Goal: Use online tool/utility: Utilize a website feature to perform a specific function

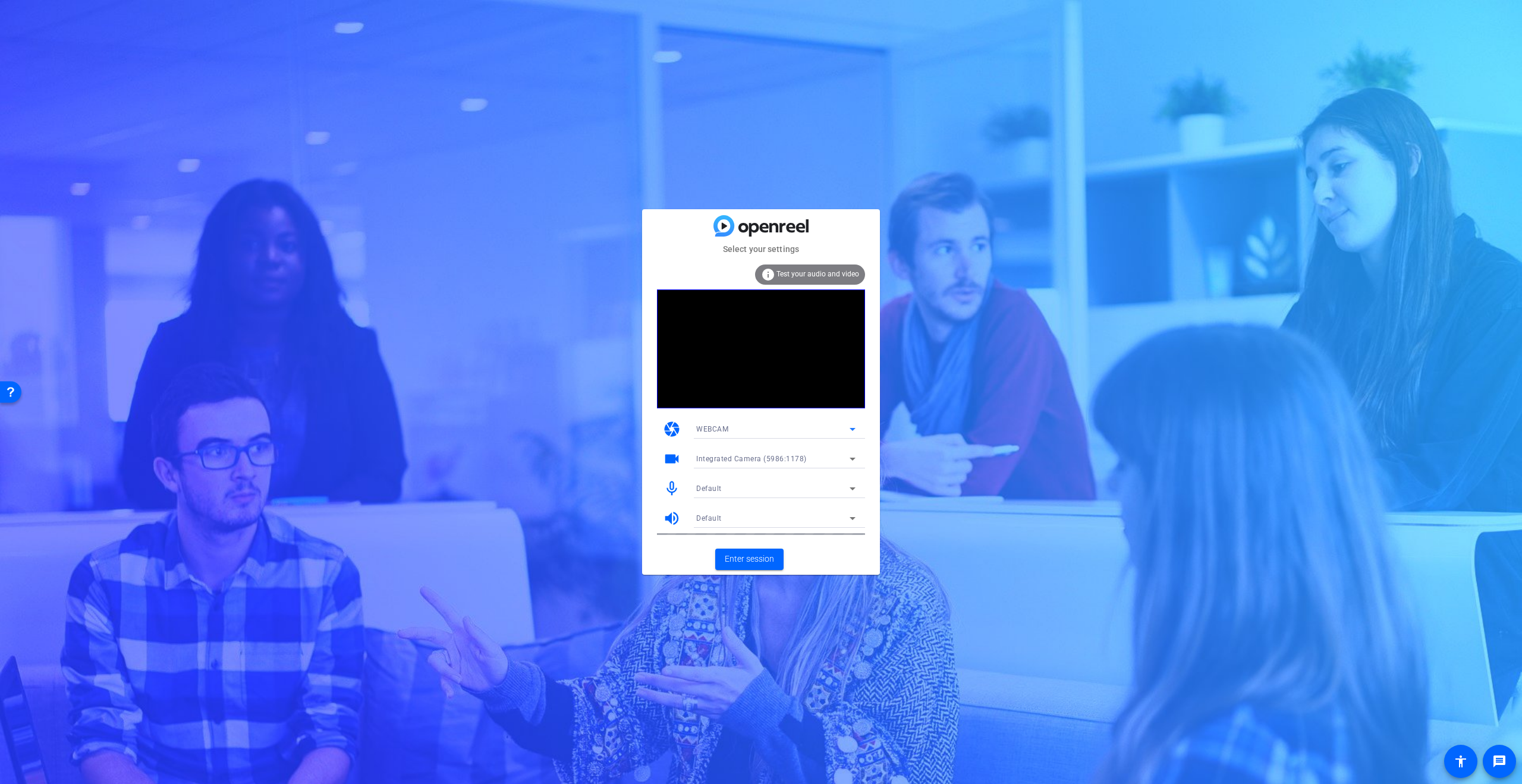
click at [774, 425] on div "WEBCAM" at bounding box center [773, 429] width 154 height 15
click at [736, 464] on mat-option "DESKTOP" at bounding box center [775, 472] width 178 height 19
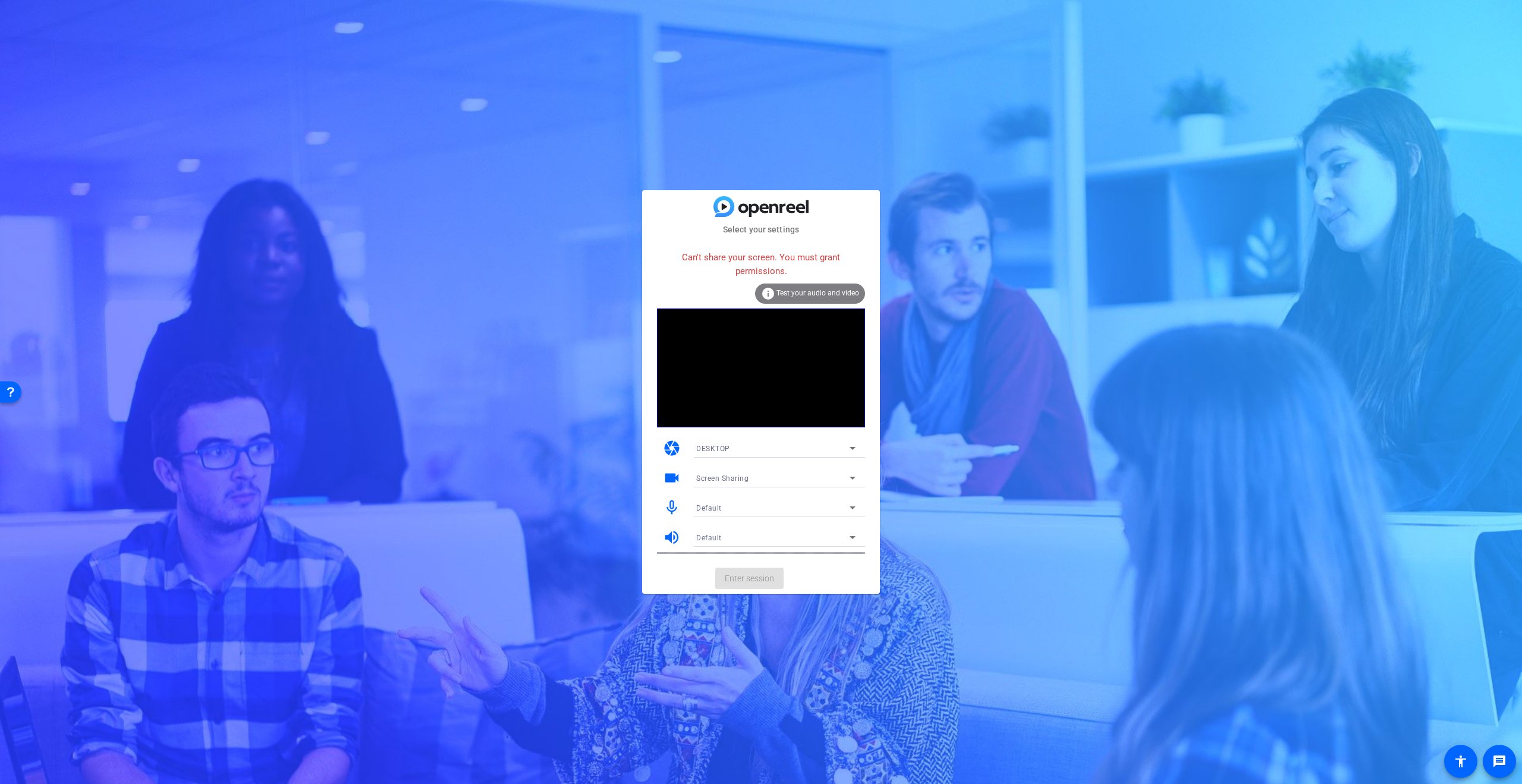
click at [712, 449] on span "DESKTOP" at bounding box center [713, 449] width 34 height 9
click at [709, 467] on span "WEBCAM" at bounding box center [712, 471] width 31 height 14
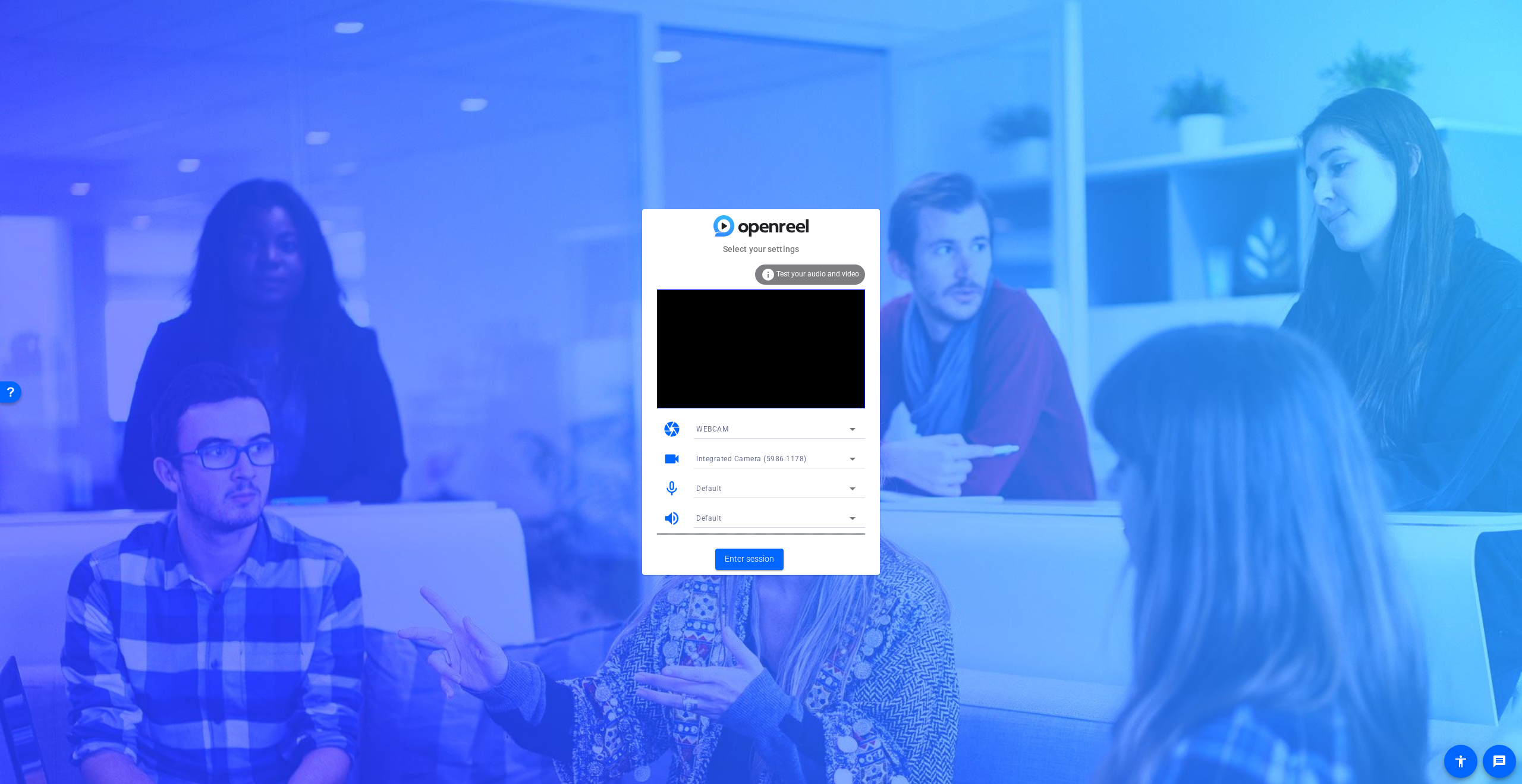
click at [832, 450] on div "Integrated Camera (5986:1178)" at bounding box center [775, 459] width 159 height 19
click at [710, 496] on span "UC70 (0ac8:3420)" at bounding box center [727, 501] width 62 height 14
click at [722, 490] on div "Default" at bounding box center [773, 488] width 154 height 15
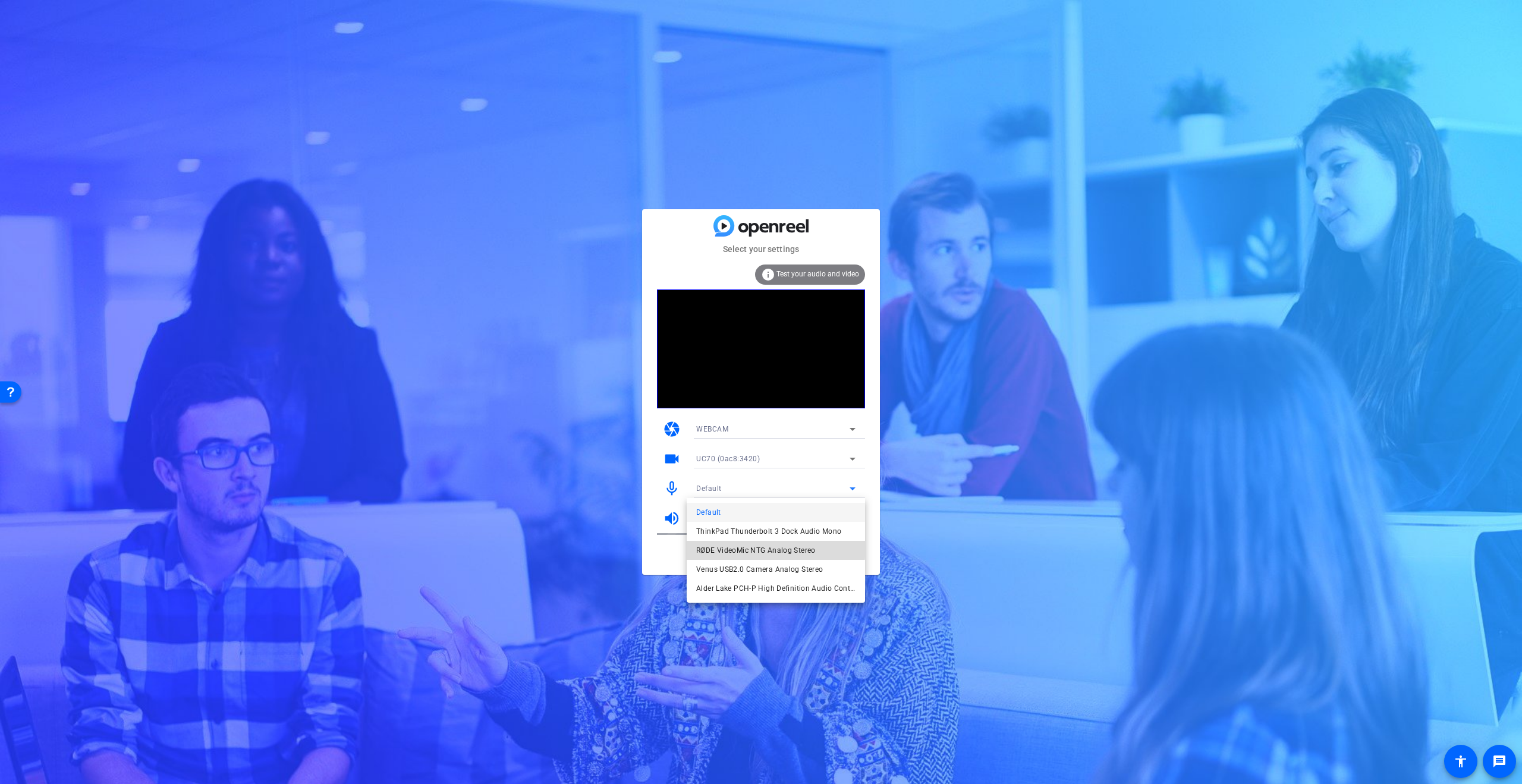
click at [710, 544] on span "RØDE VideoMic NTG Analog Stereo" at bounding box center [755, 550] width 120 height 14
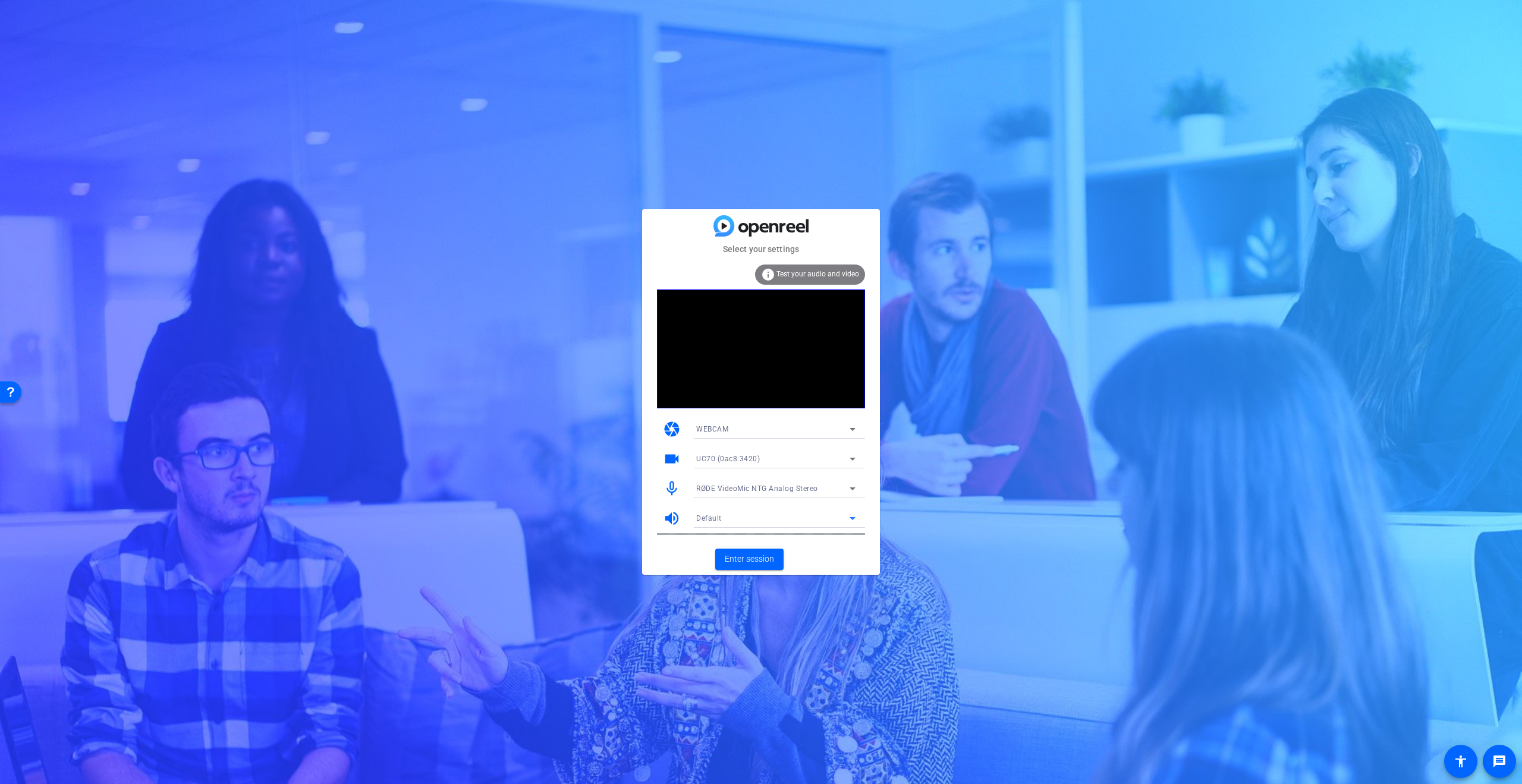
click at [714, 512] on div "Default" at bounding box center [773, 518] width 154 height 15
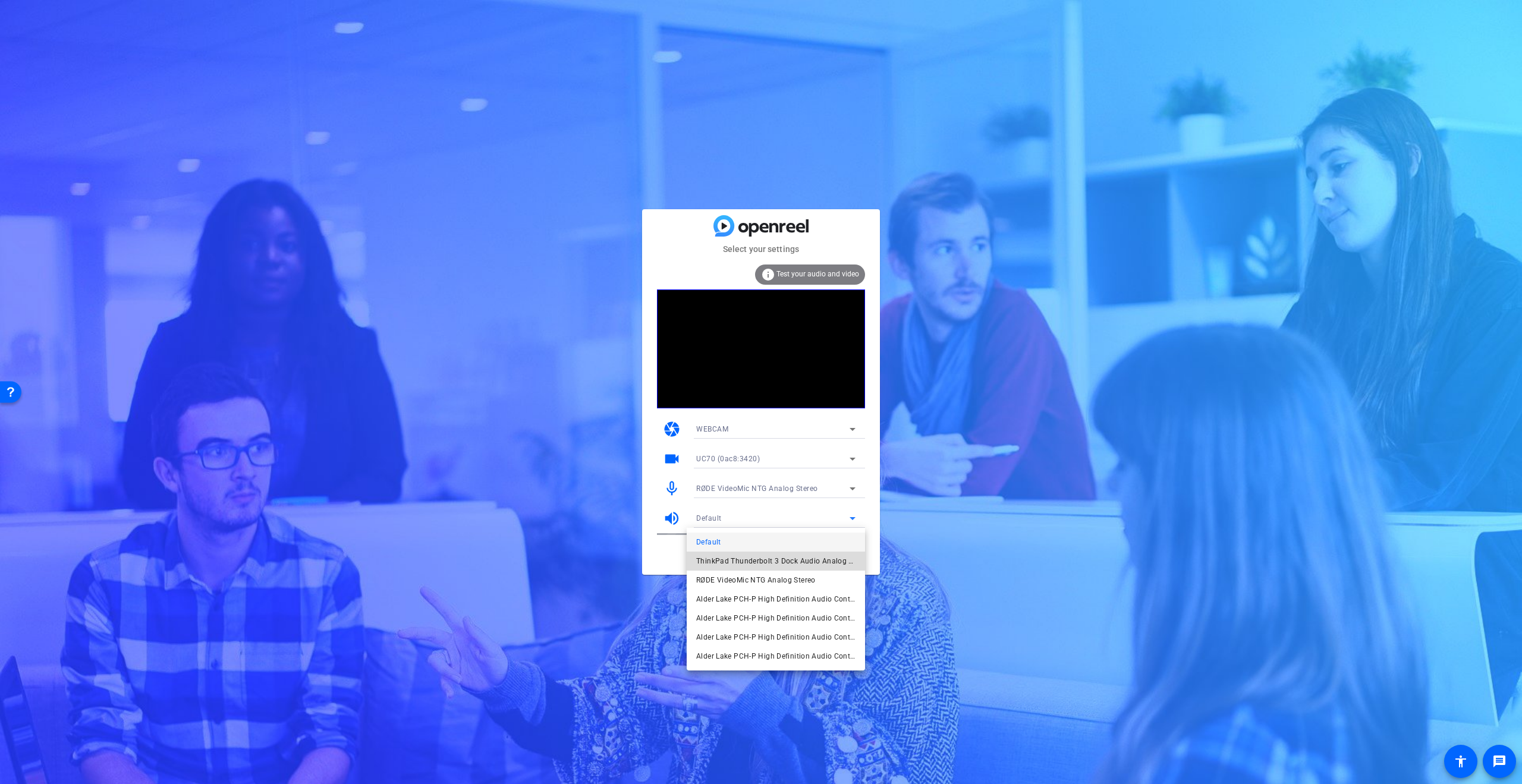
click at [711, 557] on span "ThinkPad Thunderbolt 3 Dock Audio Analog Stereo" at bounding box center [775, 560] width 159 height 14
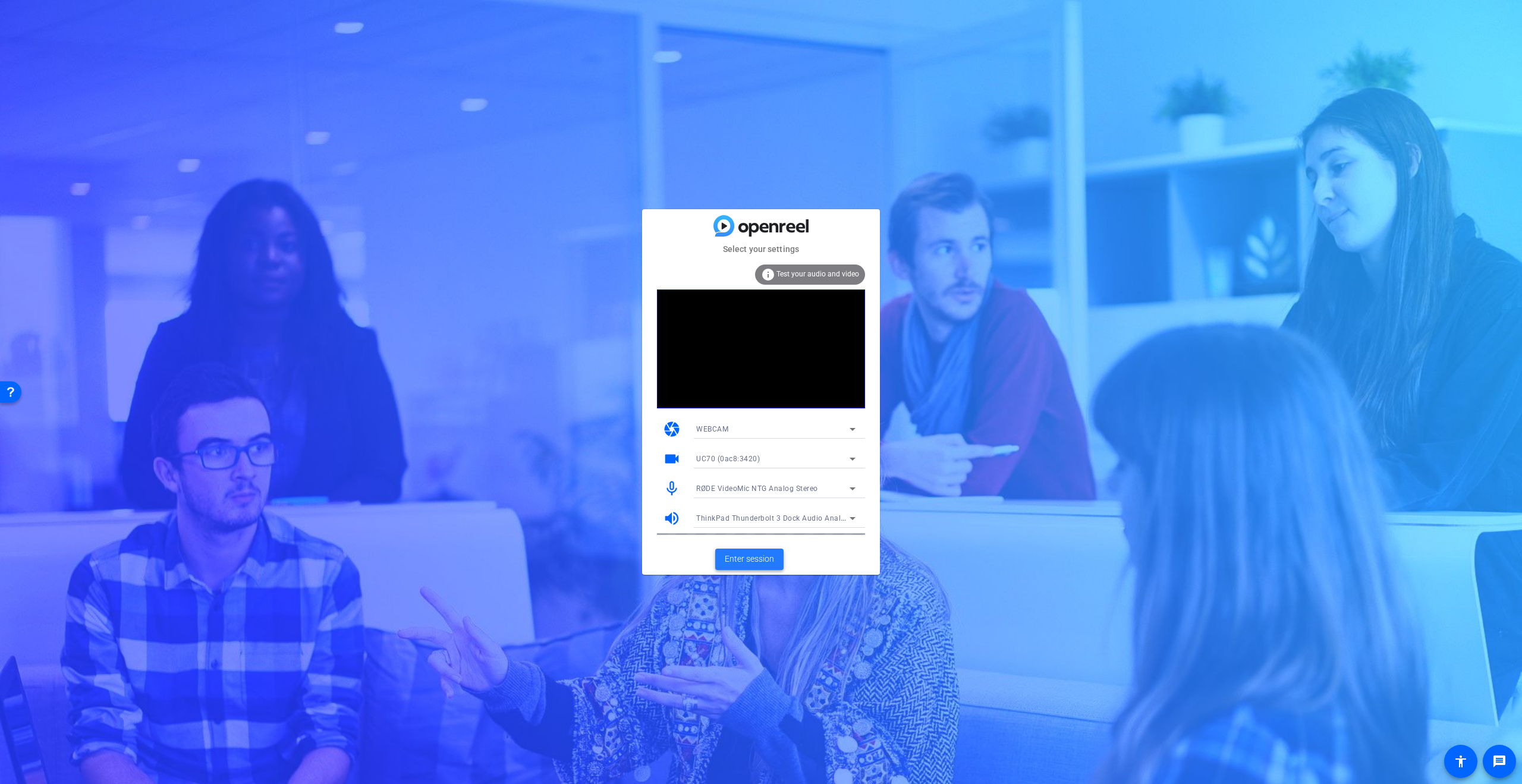
click at [771, 560] on span "Enter session" at bounding box center [749, 559] width 49 height 12
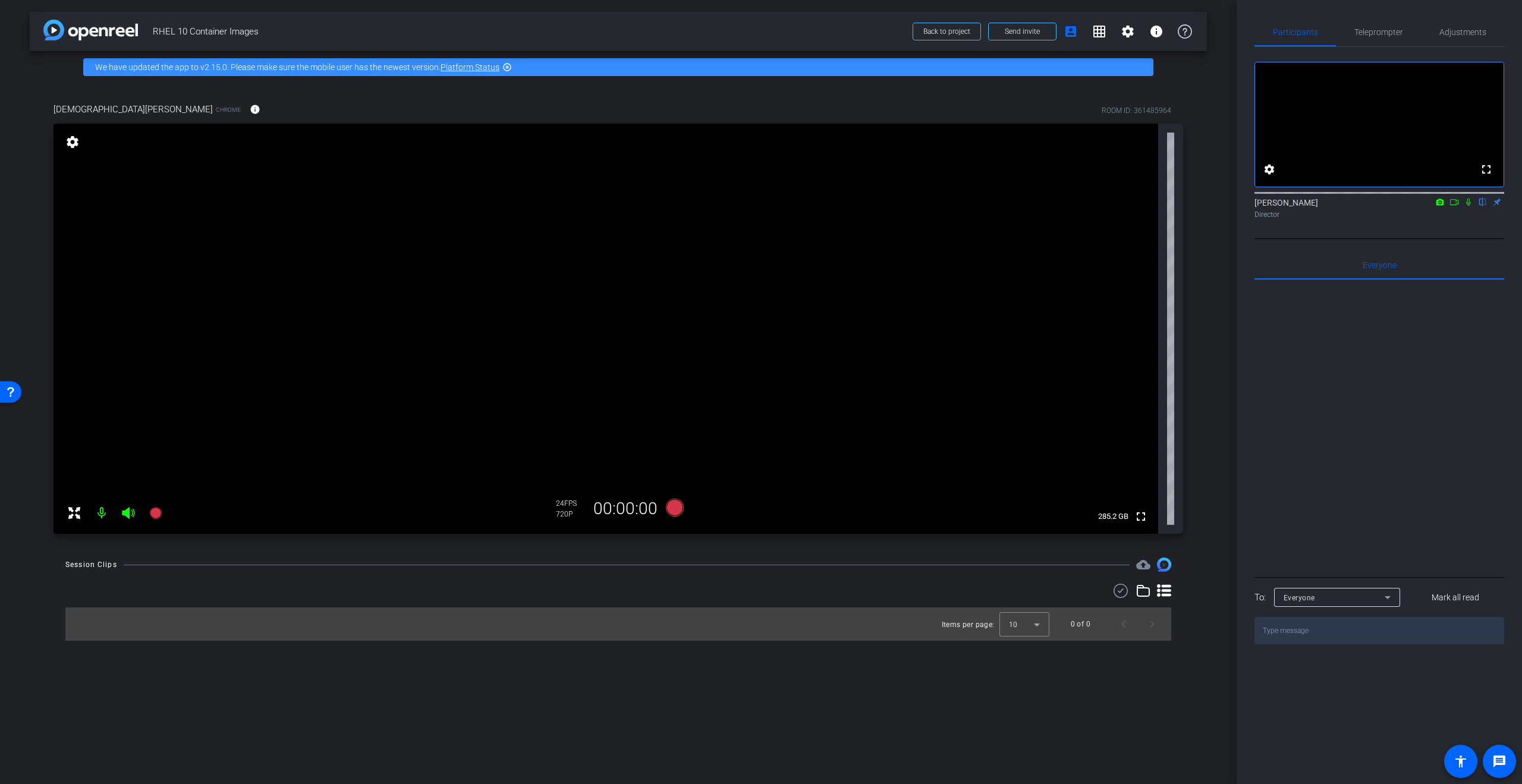
click at [1380, 407] on div at bounding box center [1379, 427] width 250 height 294
click at [1462, 38] on span "Adjustments" at bounding box center [1463, 31] width 47 height 29
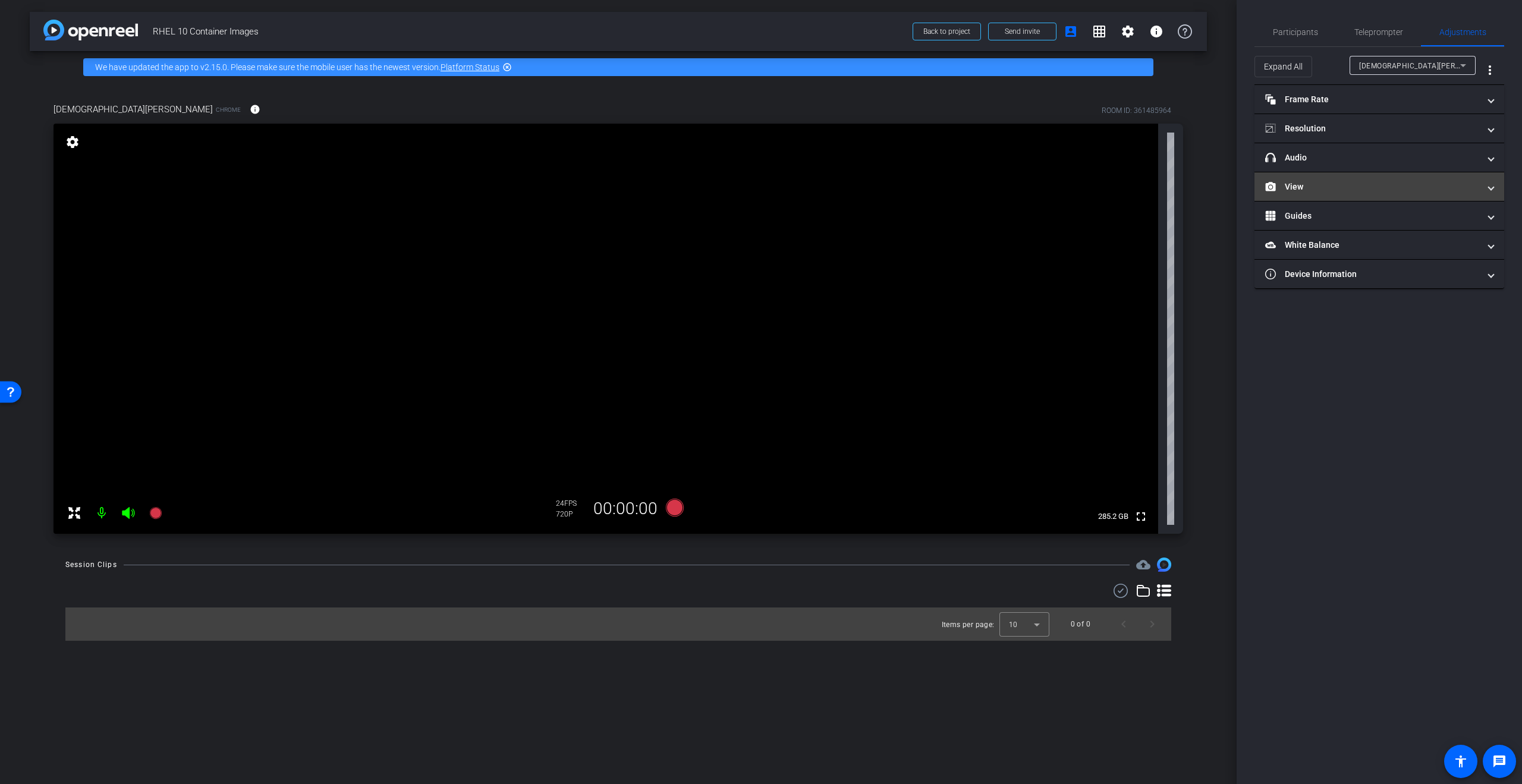
click at [1309, 181] on mat-panel-title "View" at bounding box center [1371, 187] width 214 height 12
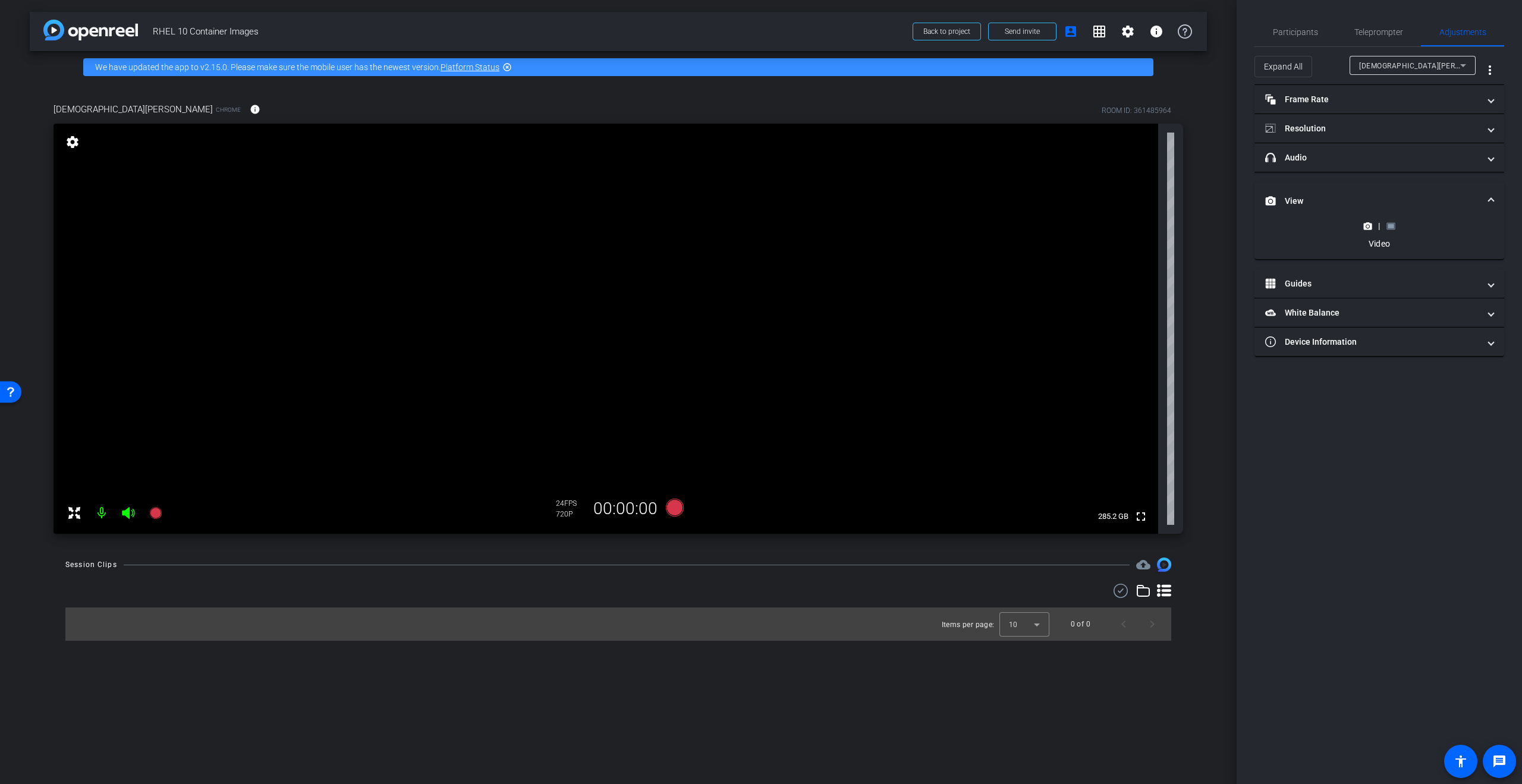
click at [1394, 228] on icon at bounding box center [1390, 226] width 9 height 9
click at [1367, 168] on circle at bounding box center [1367, 168] width 3 height 3
click at [1388, 167] on mat-expansion-panel-header "headphone icon Audio" at bounding box center [1379, 157] width 250 height 29
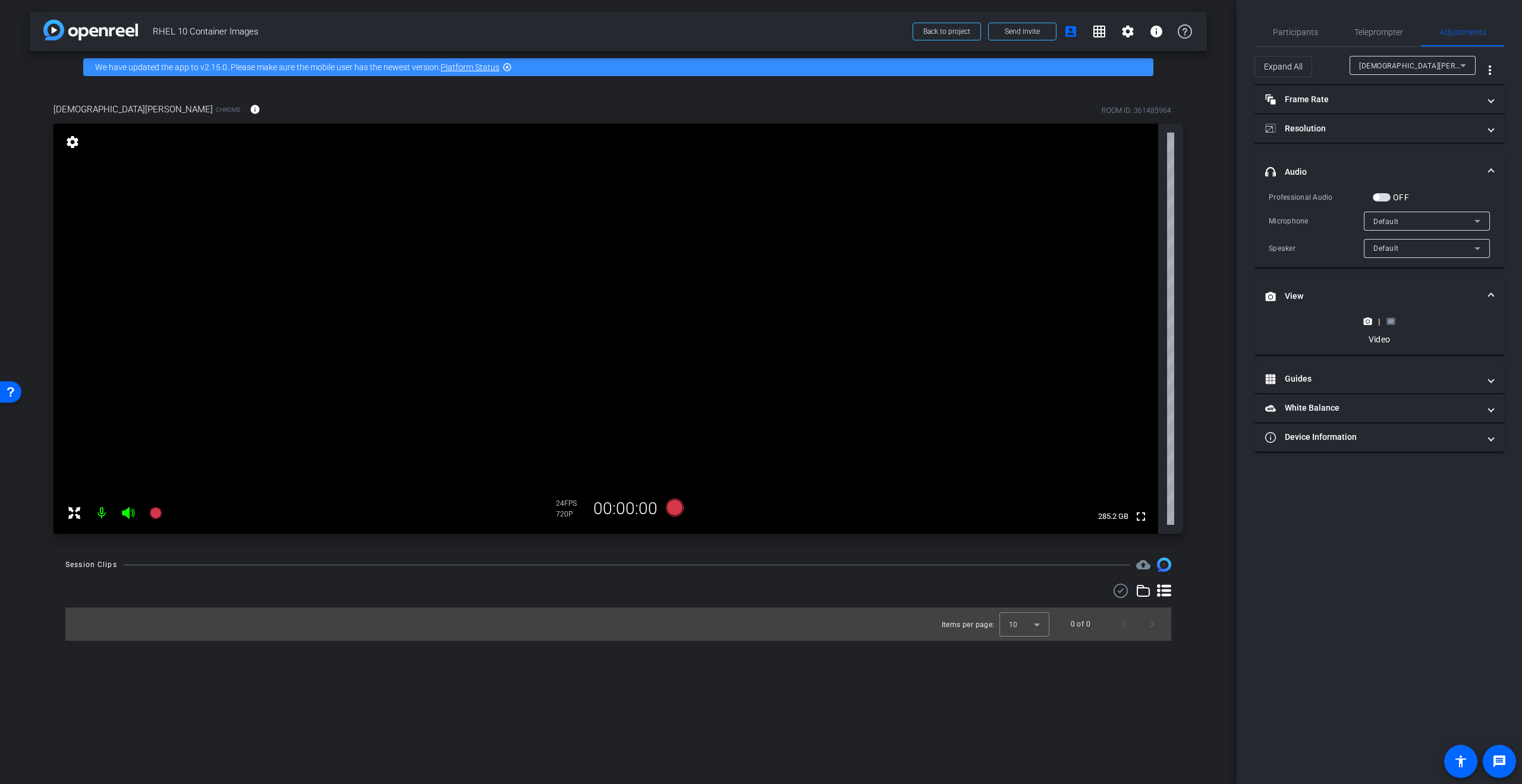
click at [1393, 320] on rect at bounding box center [1390, 321] width 6 height 4
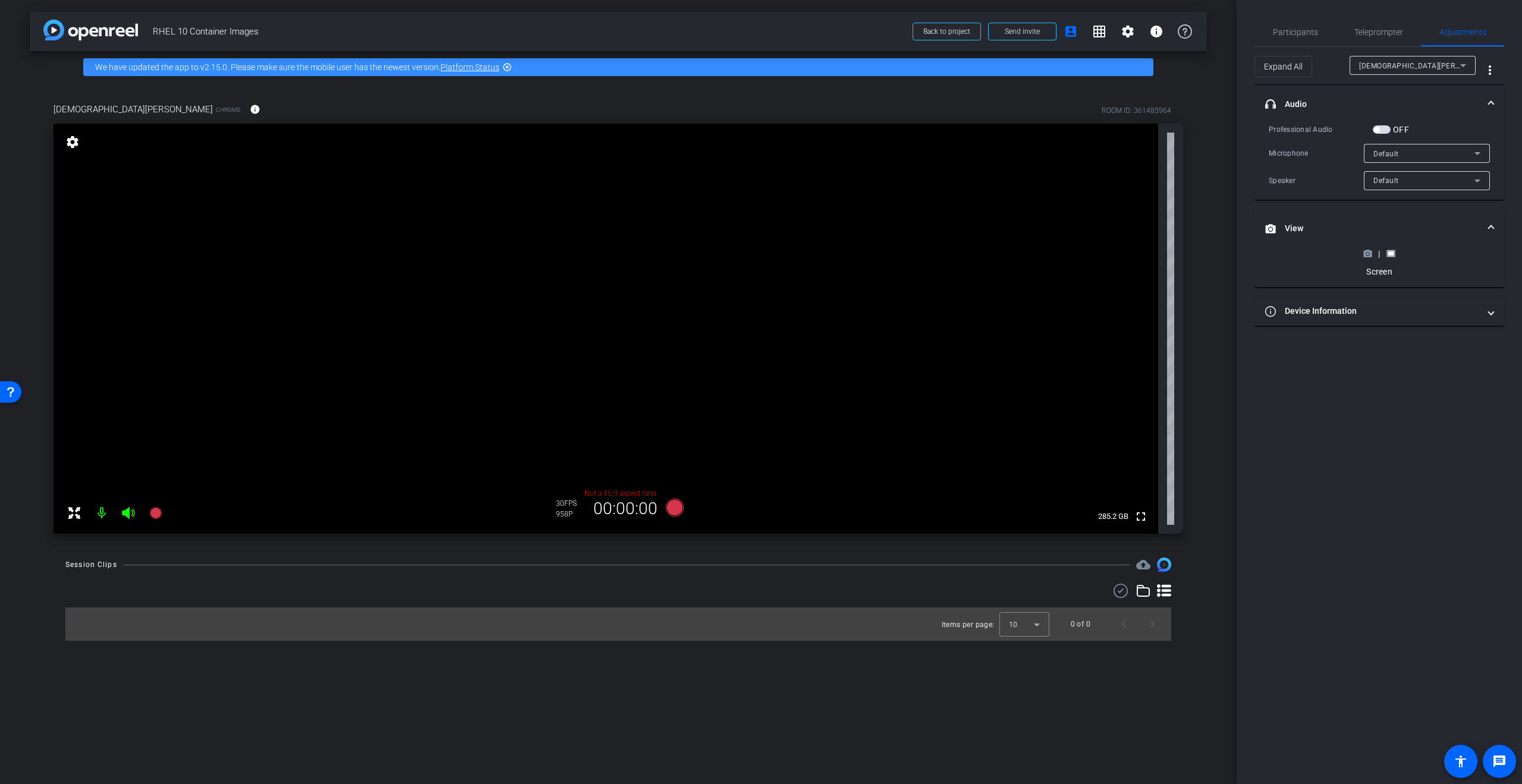
click at [1366, 252] on icon at bounding box center [1367, 253] width 9 height 9
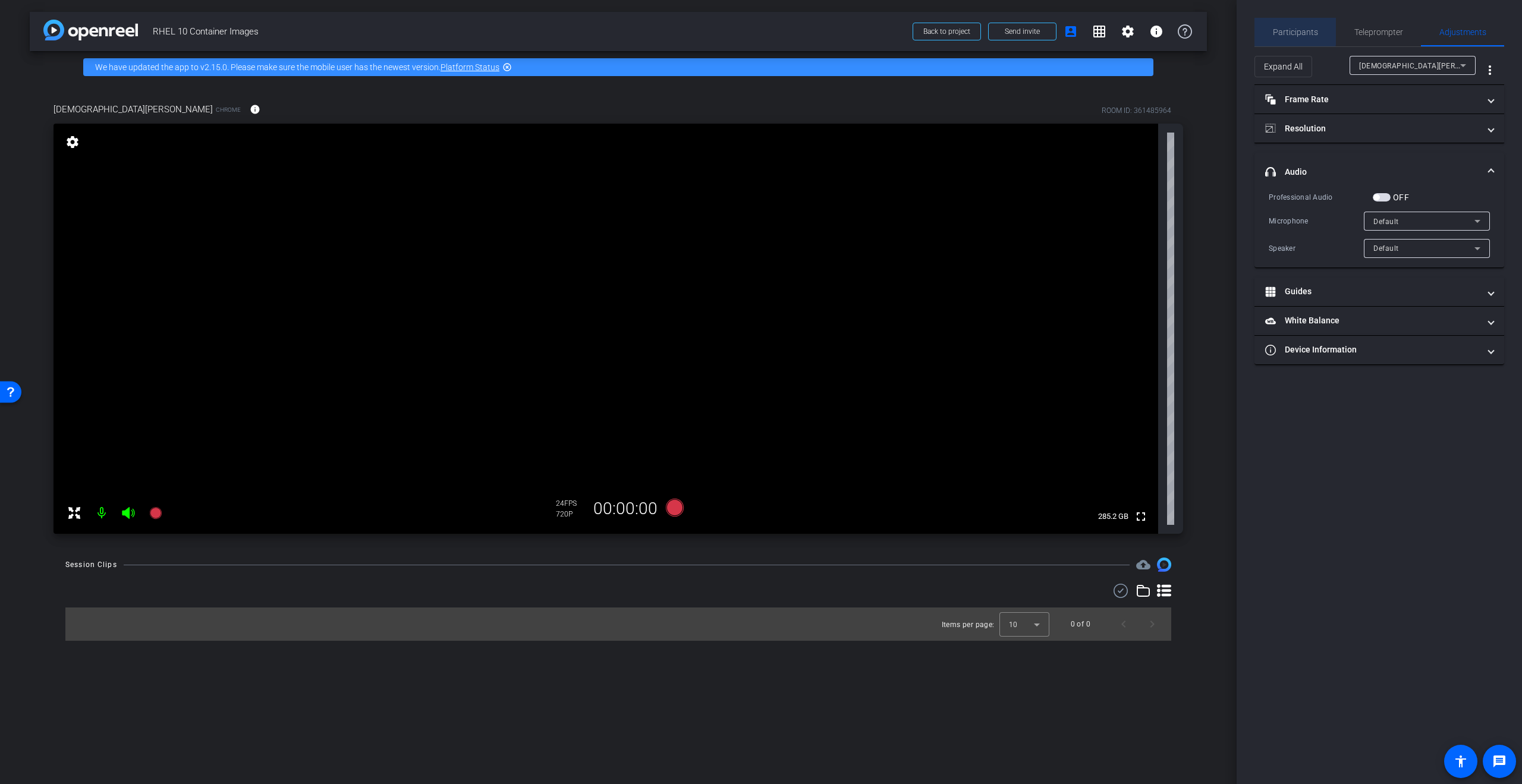
click at [1279, 31] on span "Participants" at bounding box center [1295, 32] width 45 height 9
